Goal: Task Accomplishment & Management: Complete application form

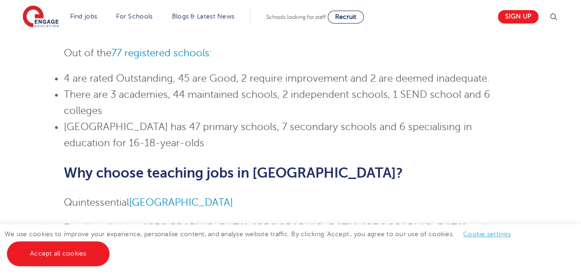
scroll to position [517, 0]
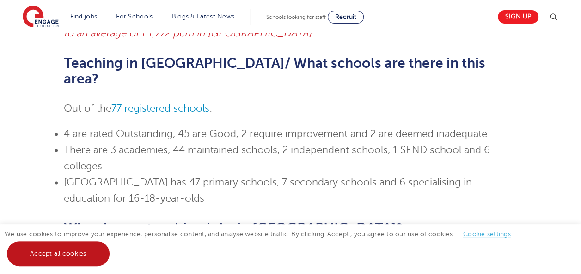
click at [85, 253] on link "Accept all cookies" at bounding box center [58, 254] width 103 height 25
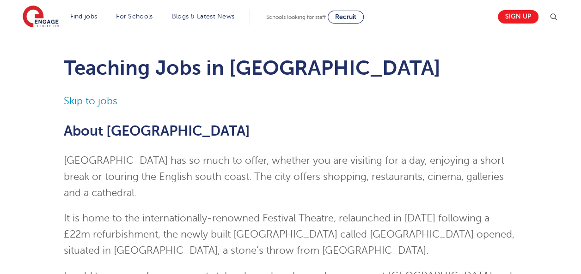
scroll to position [55, 0]
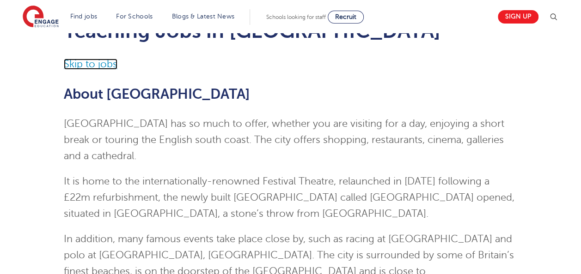
click at [85, 65] on link "Skip to jobs" at bounding box center [91, 64] width 54 height 11
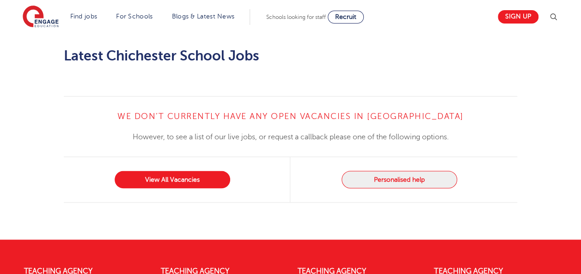
scroll to position [773, 0]
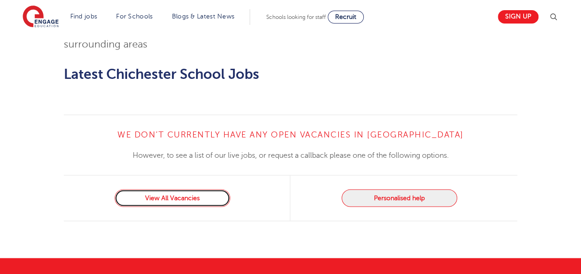
click at [164, 189] on link "View All Vacancies" at bounding box center [172, 198] width 115 height 18
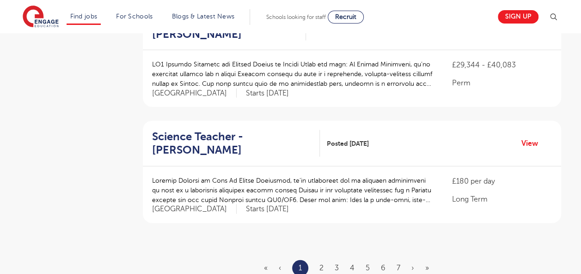
scroll to position [1053, 0]
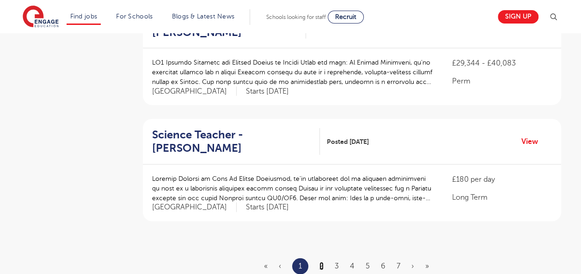
click at [321, 262] on link "2" at bounding box center [321, 266] width 4 height 8
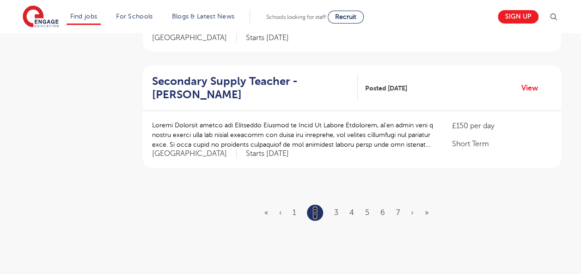
scroll to position [1109, 0]
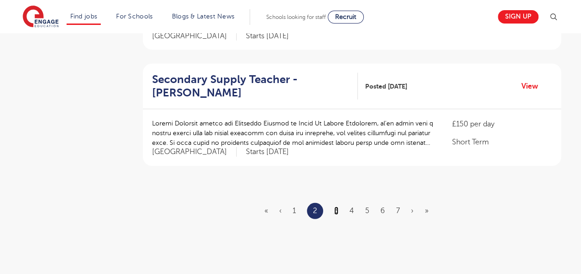
click at [334, 207] on link "3" at bounding box center [336, 211] width 4 height 8
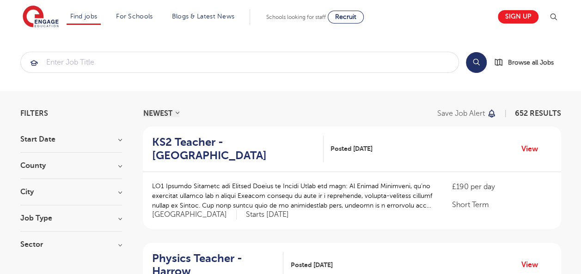
click at [290, 113] on div "NEWEST OLDEST Save job alert 652 RESULTS" at bounding box center [352, 113] width 418 height 7
click at [531, 21] on link "Sign up" at bounding box center [518, 16] width 41 height 13
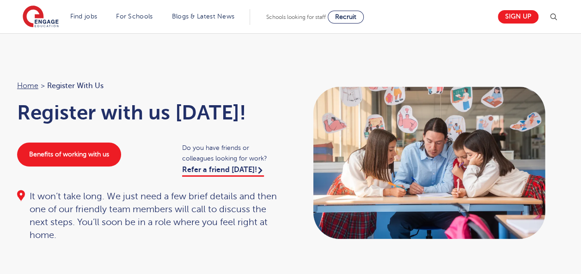
click at [152, 99] on div "Home > Register with us Register with us today! Benefits of working with us Do …" at bounding box center [149, 161] width 283 height 162
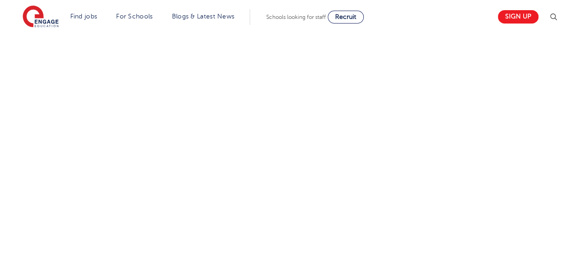
scroll to position [407, 0]
click at [383, 211] on div "Let us know more about you!" at bounding box center [197, 154] width 374 height 490
click at [402, 130] on div "Let us know more about you!" at bounding box center [290, 68] width 560 height 503
click at [427, 163] on div "Let us know more about you!" at bounding box center [290, 104] width 560 height 575
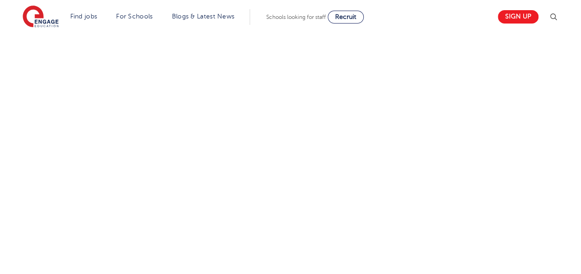
scroll to position [253, 0]
